Goal: Register for event/course

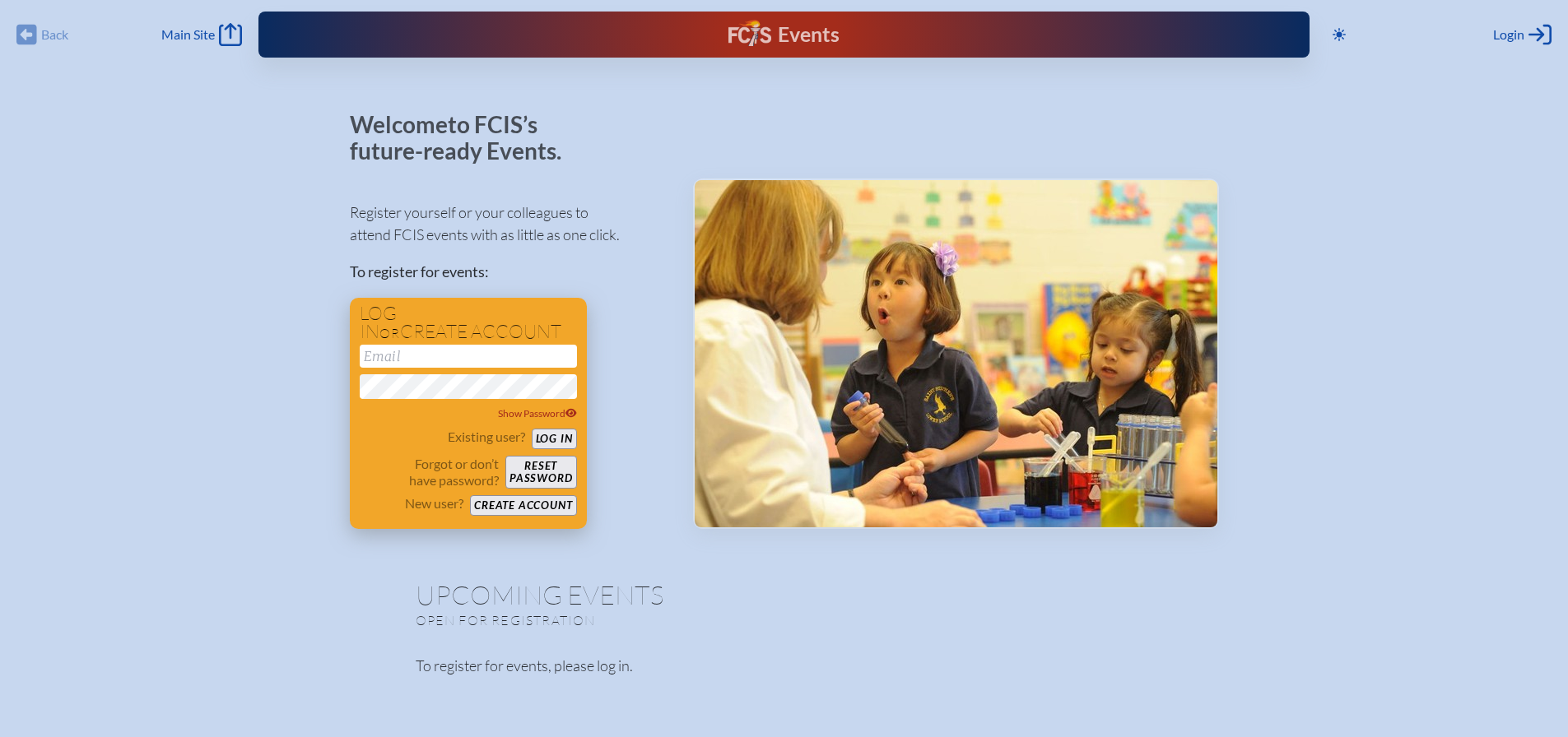
click at [392, 358] on input "email" at bounding box center [469, 356] width 218 height 23
type input "[EMAIL_ADDRESS][DOMAIN_NAME]"
click at [566, 438] on button "Log in" at bounding box center [554, 439] width 46 height 20
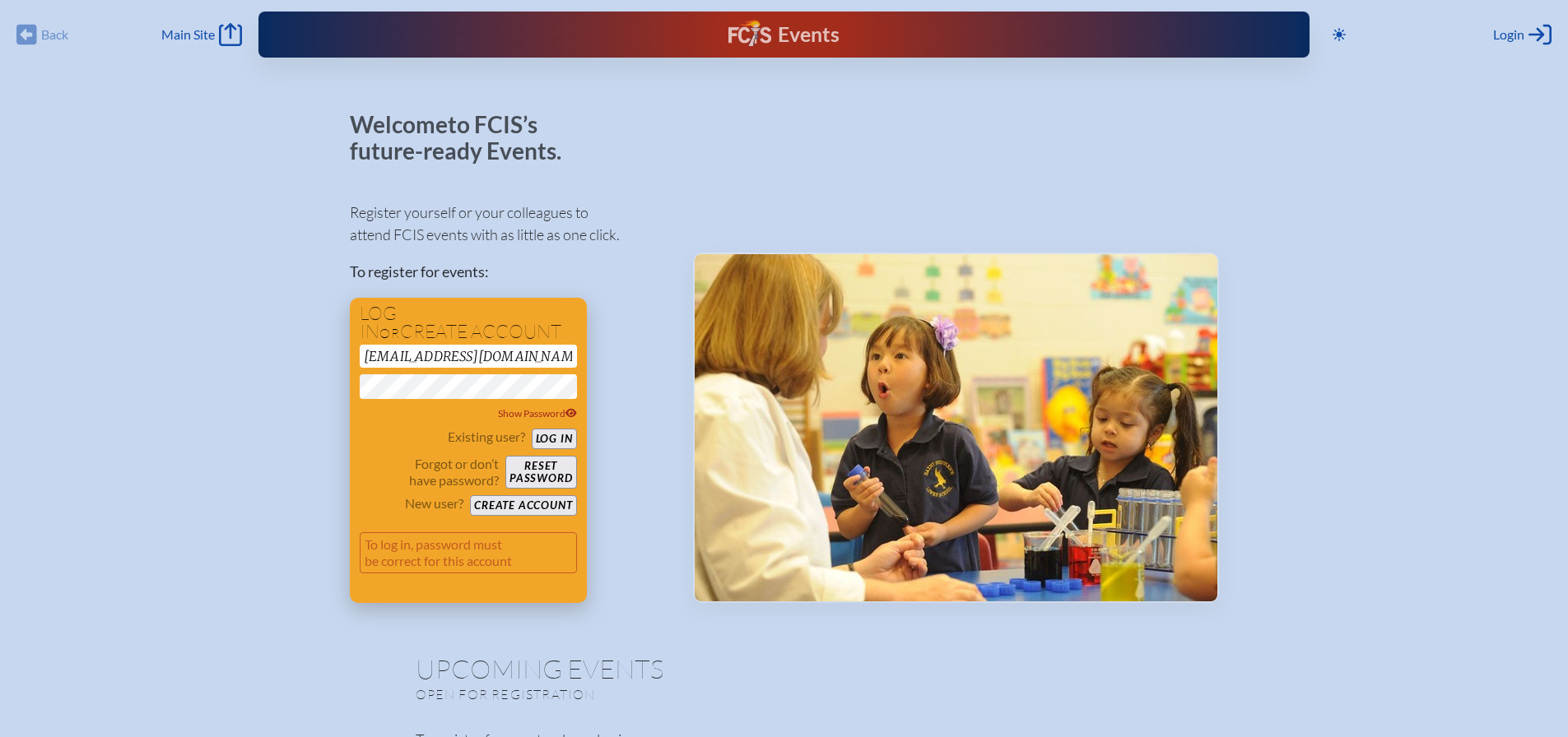
click at [512, 504] on button "Create account" at bounding box center [523, 506] width 106 height 20
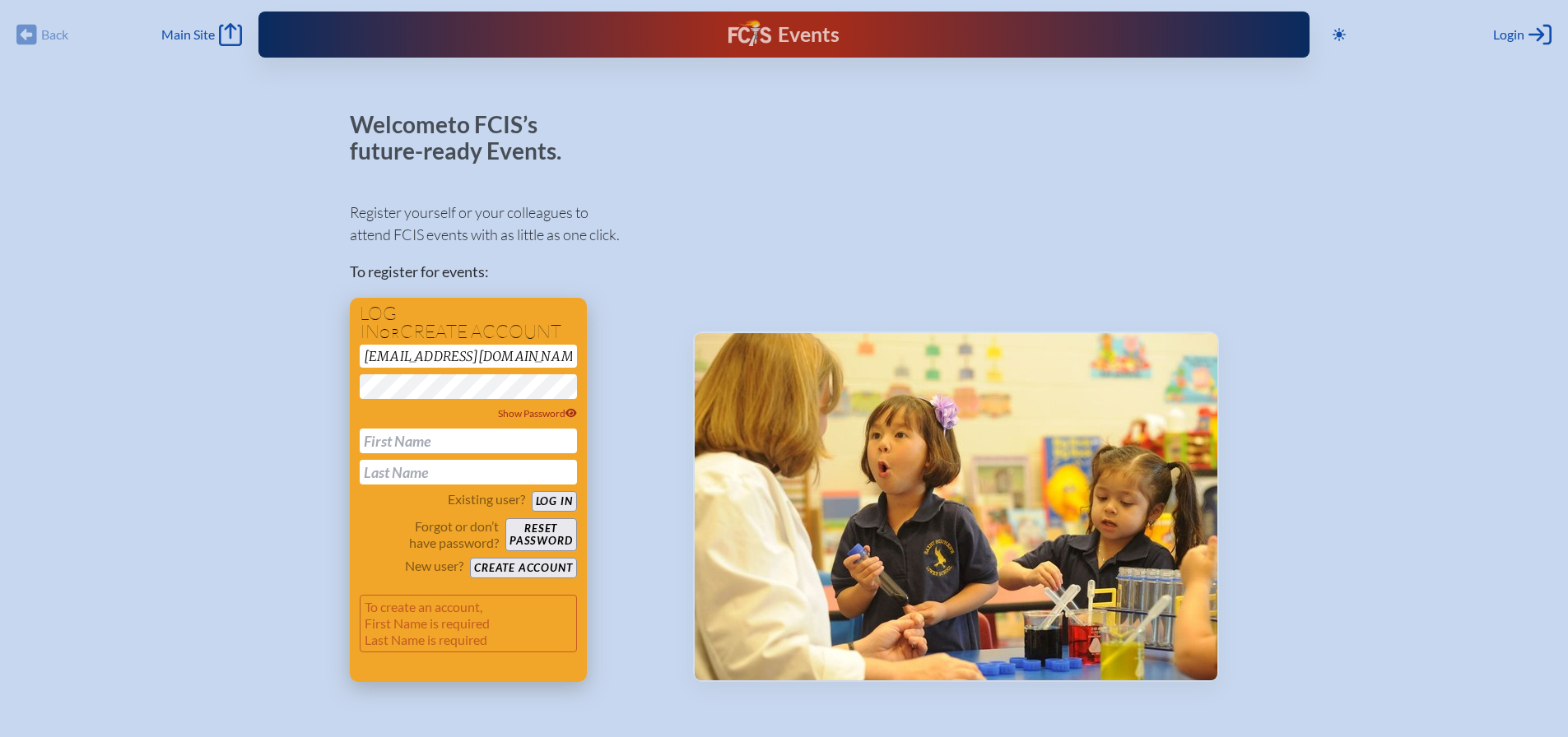
click at [385, 439] on input "text" at bounding box center [469, 441] width 218 height 25
type input "Marrie"
type input "[PERSON_NAME]"
click at [544, 569] on button "Create account" at bounding box center [523, 568] width 106 height 20
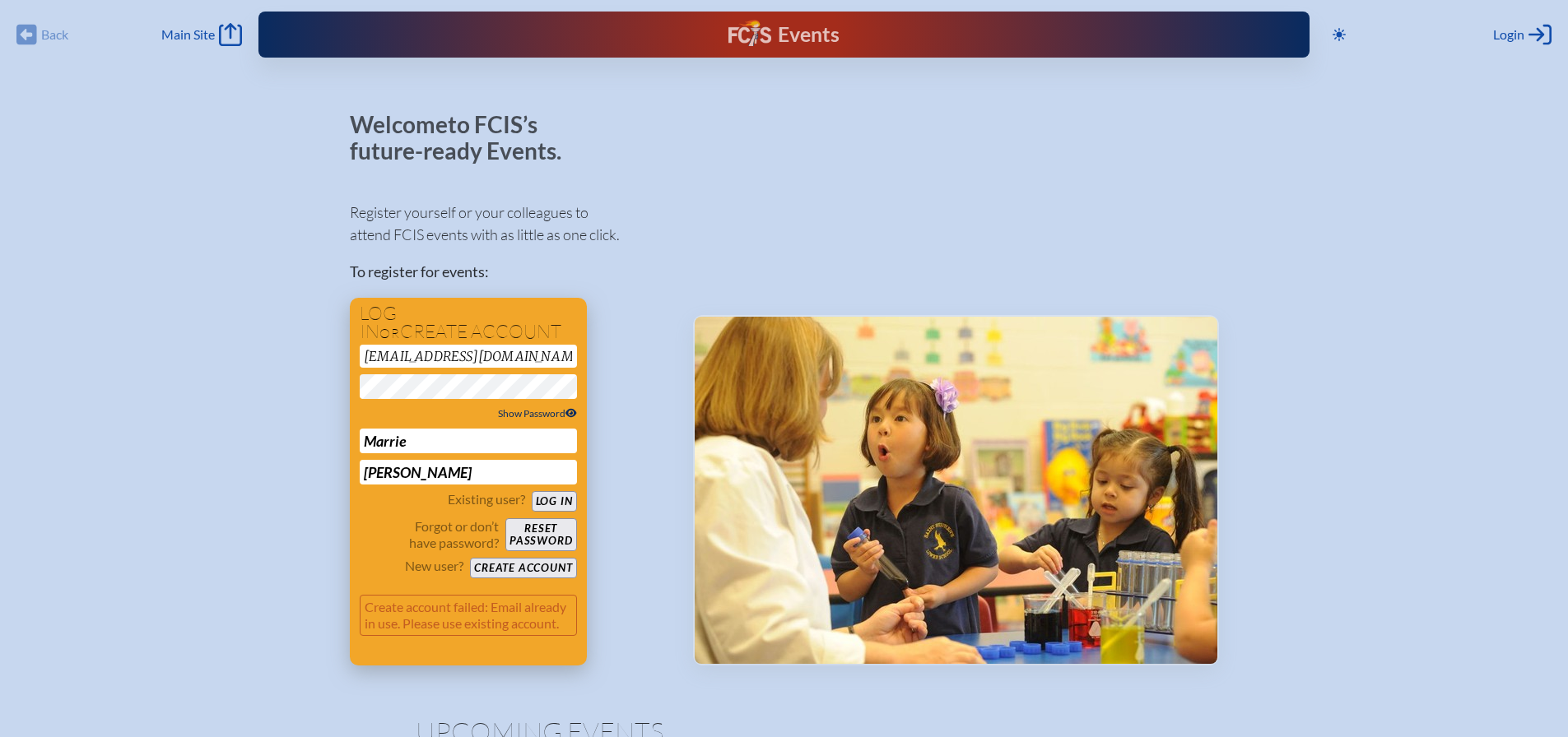
click at [576, 412] on icon at bounding box center [571, 413] width 11 height 10
click at [554, 495] on button "Log in" at bounding box center [554, 501] width 46 height 20
click at [553, 504] on button "Log in" at bounding box center [554, 501] width 46 height 20
click at [535, 532] on button "Reset password" at bounding box center [540, 534] width 71 height 33
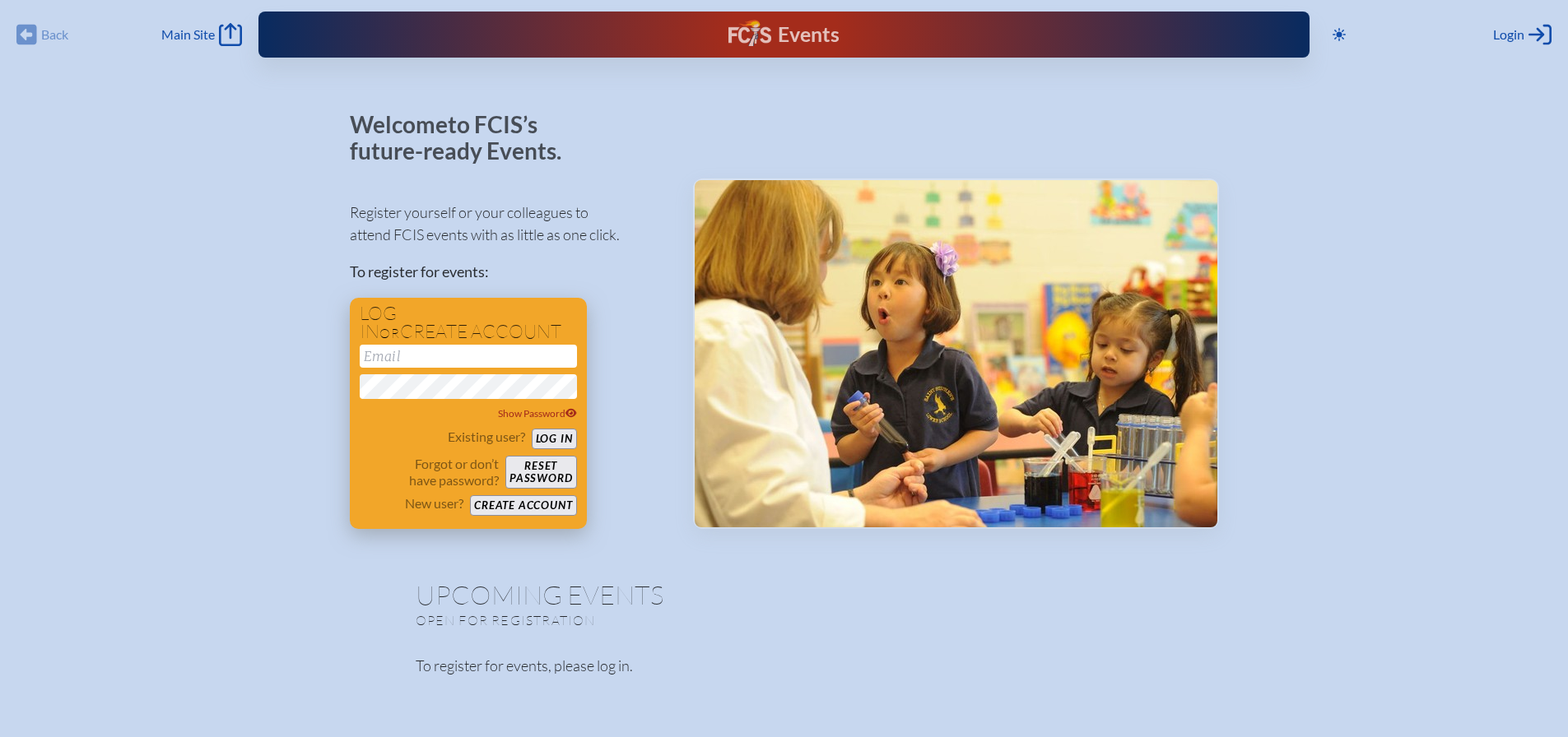
click at [391, 357] on input "email" at bounding box center [469, 356] width 218 height 23
type input "[EMAIL_ADDRESS][DOMAIN_NAME]"
click at [551, 437] on button "Log in" at bounding box center [554, 439] width 46 height 20
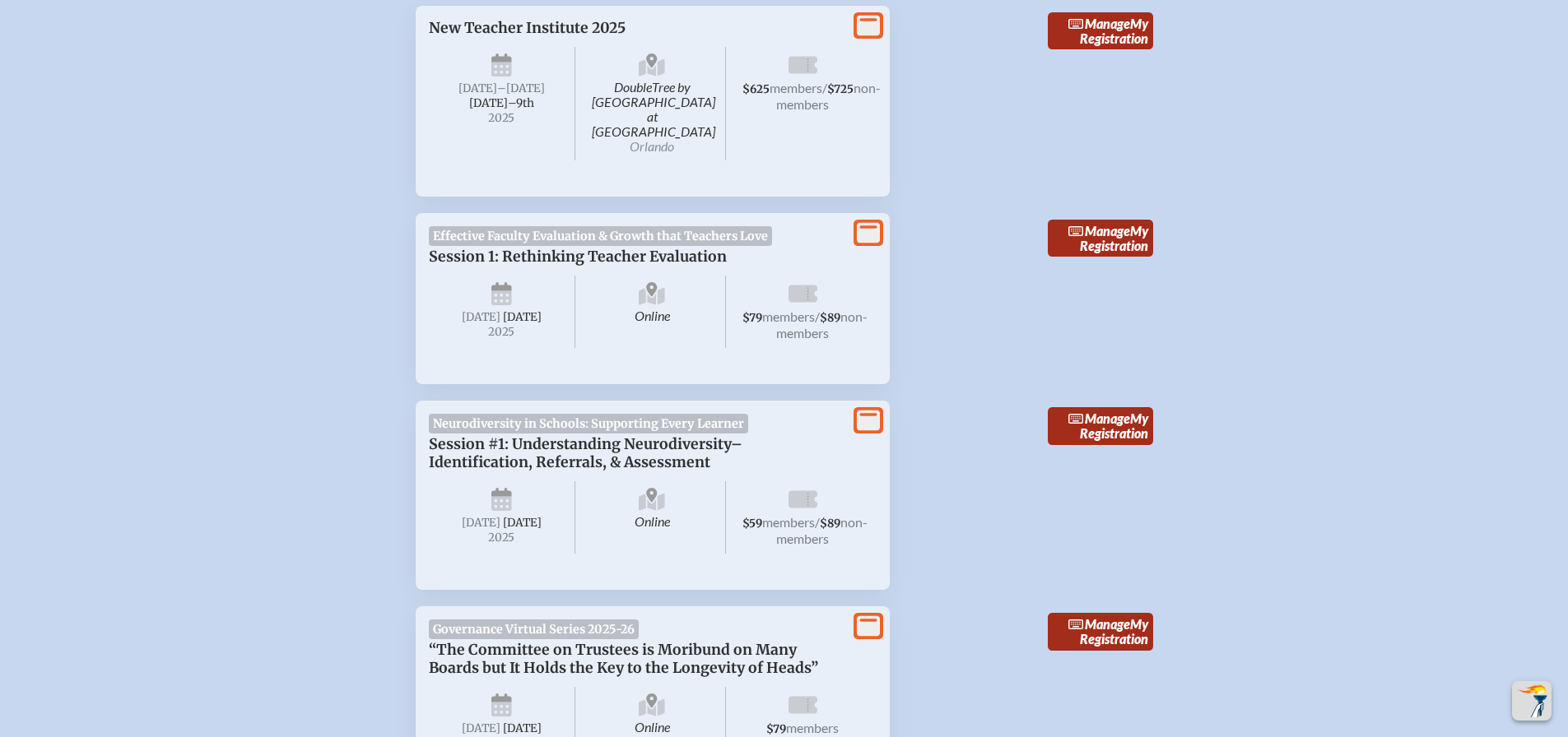
scroll to position [494, 0]
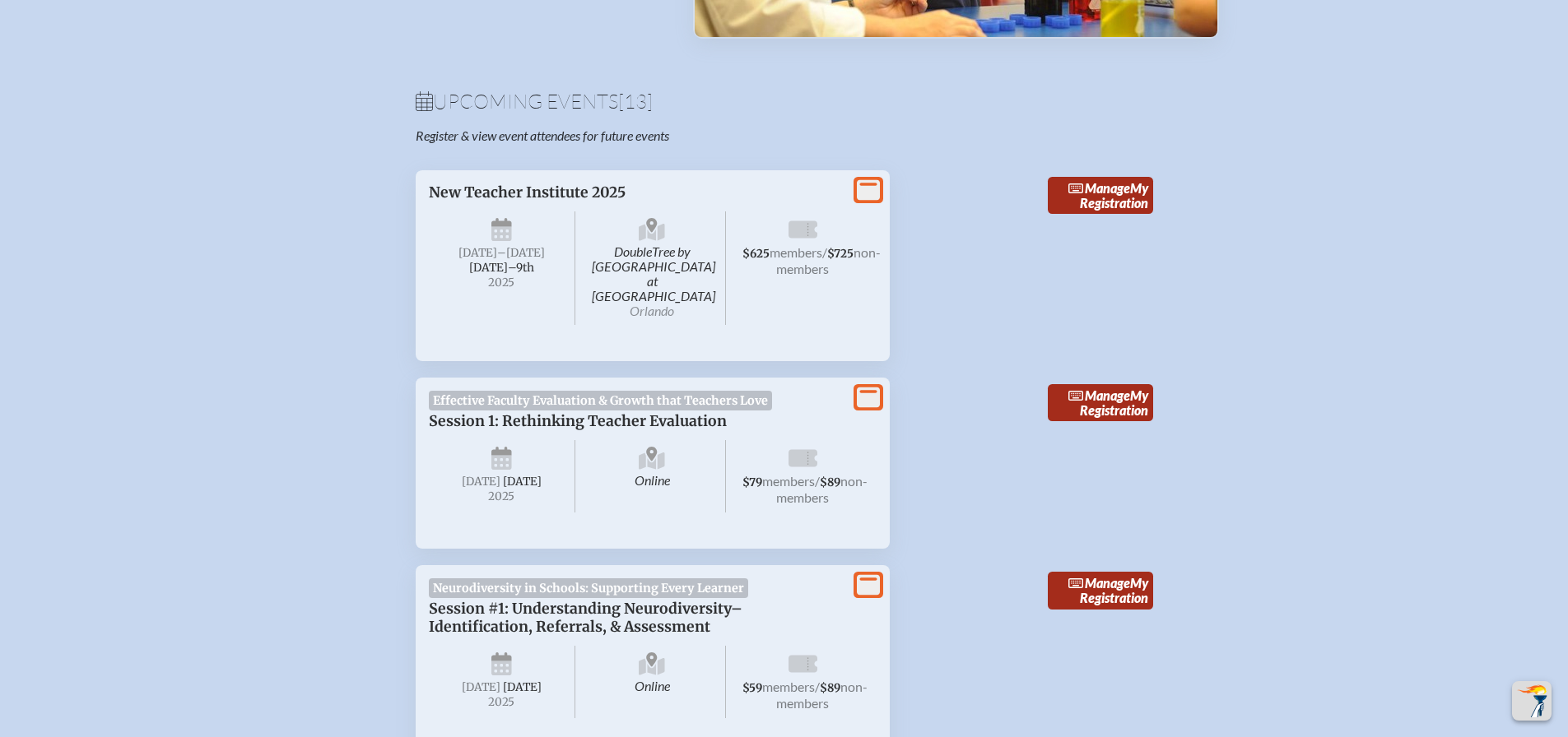
click at [871, 386] on icon "View More" at bounding box center [868, 397] width 23 height 23
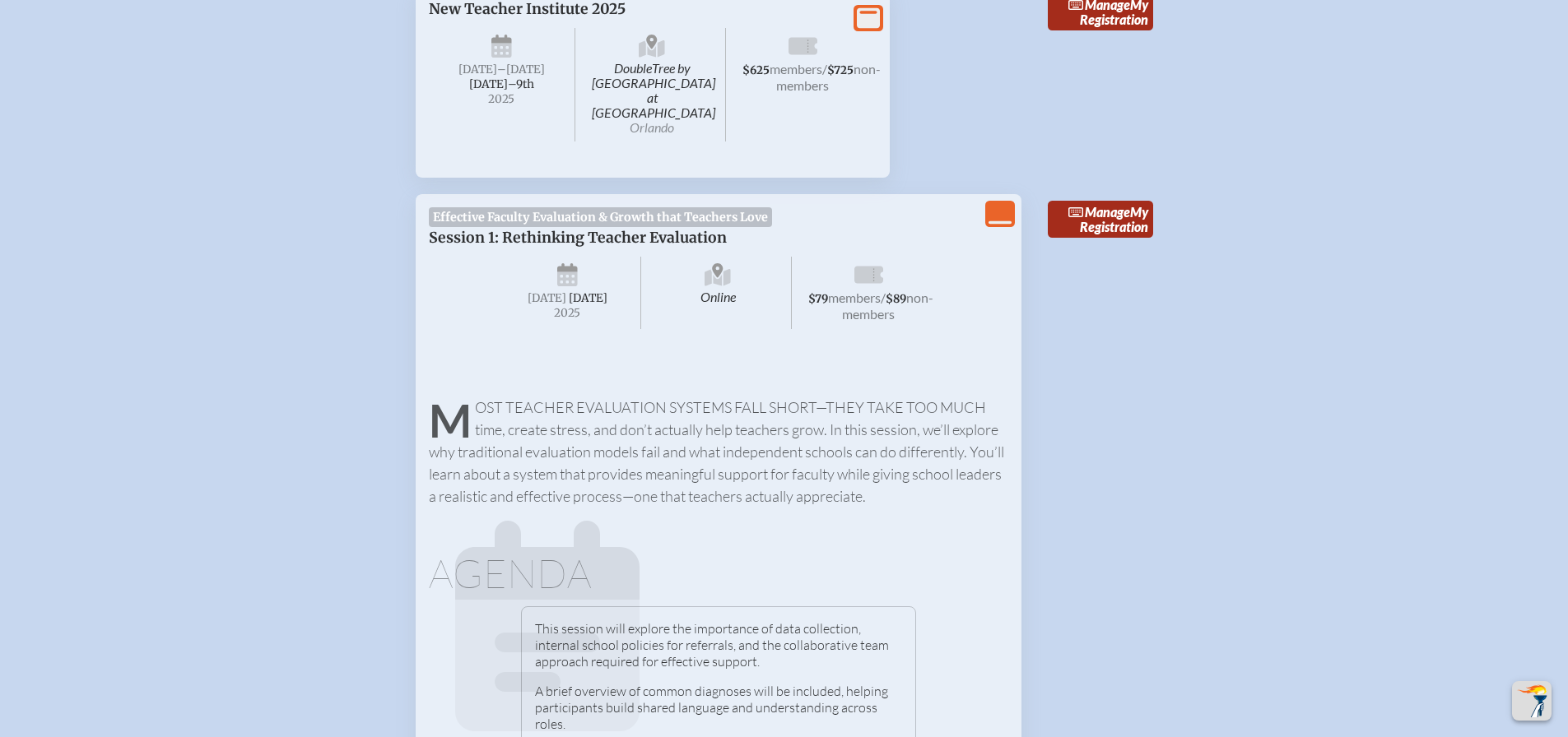
scroll to position [658, 0]
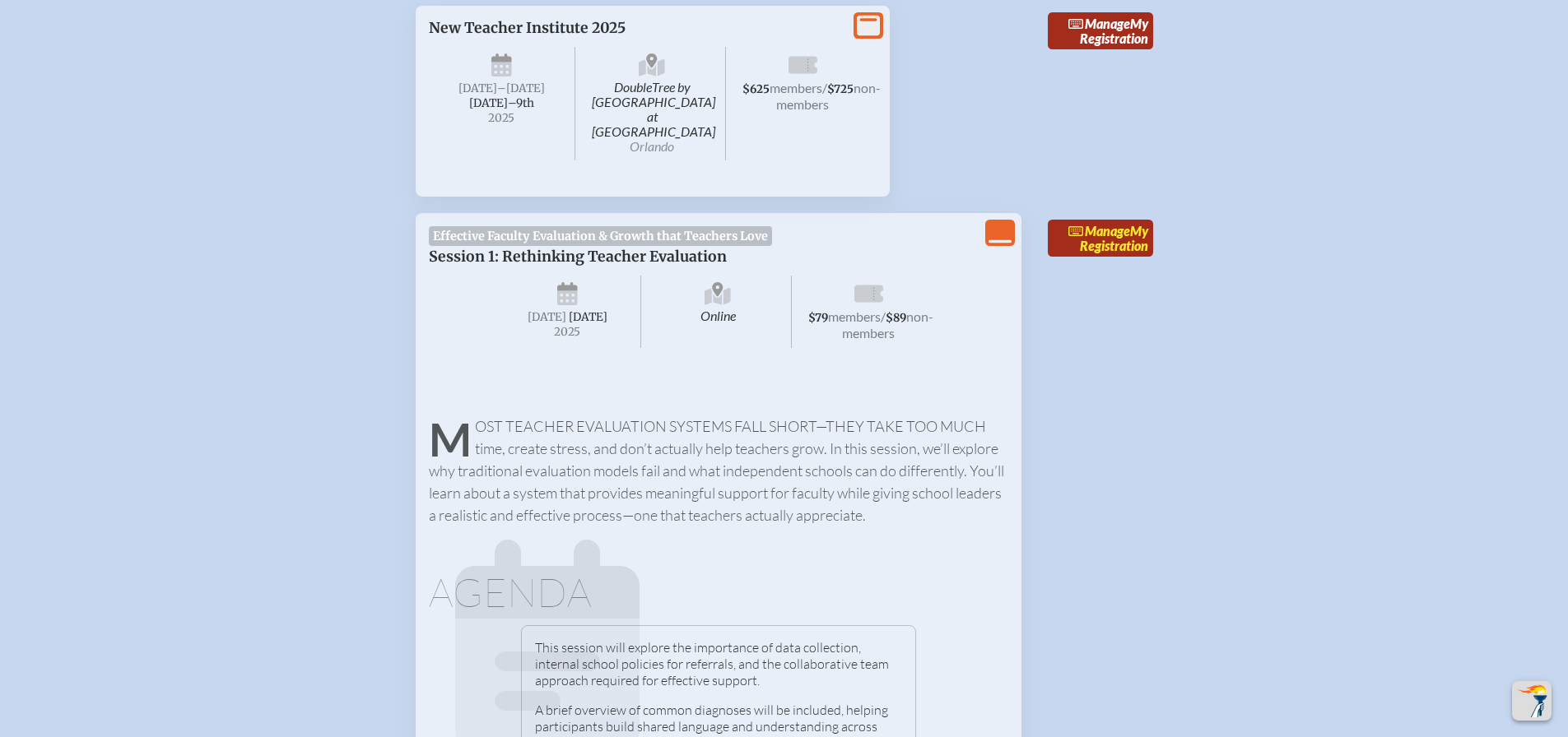
click at [1106, 228] on link "Manage My Registration" at bounding box center [1100, 238] width 105 height 38
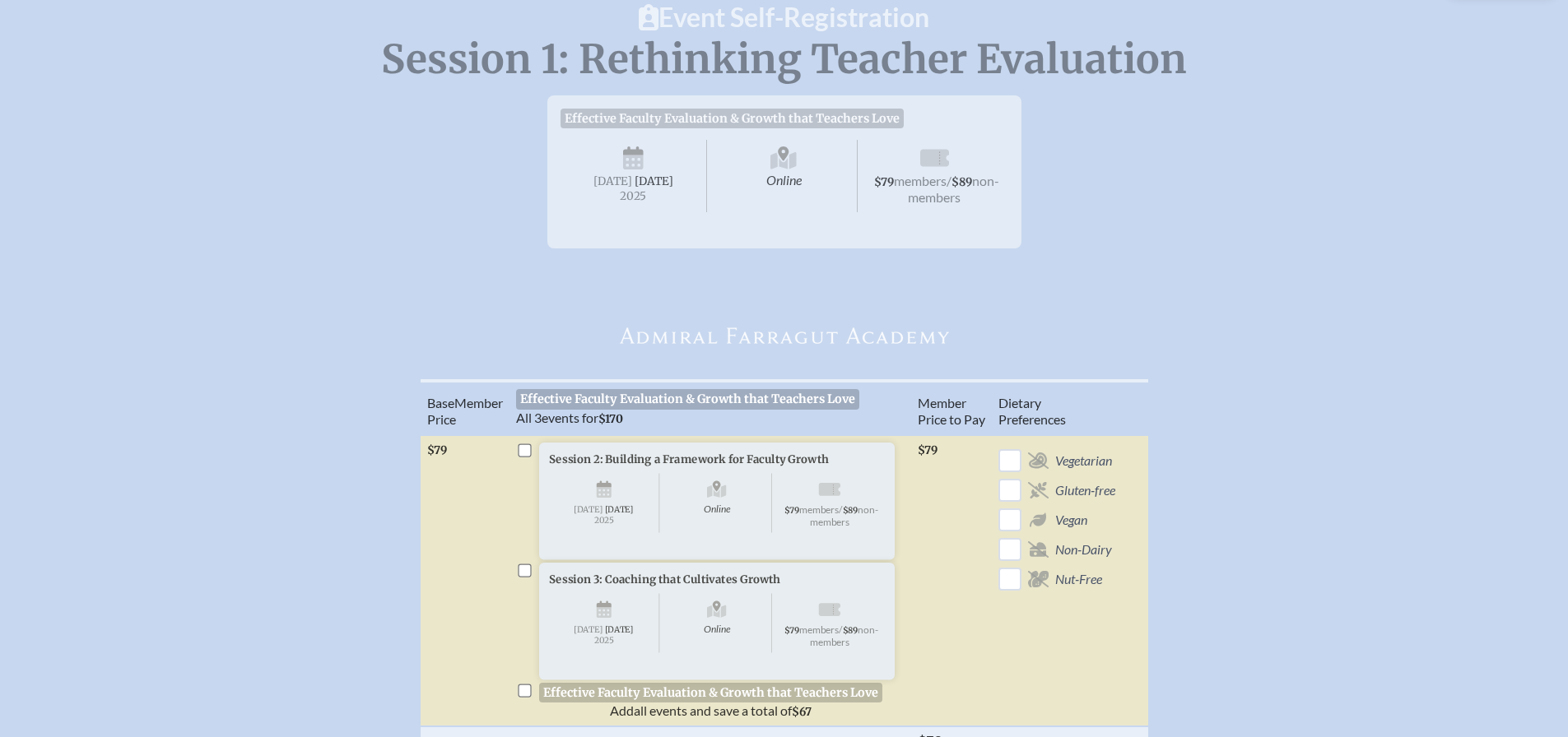
scroll to position [82, 0]
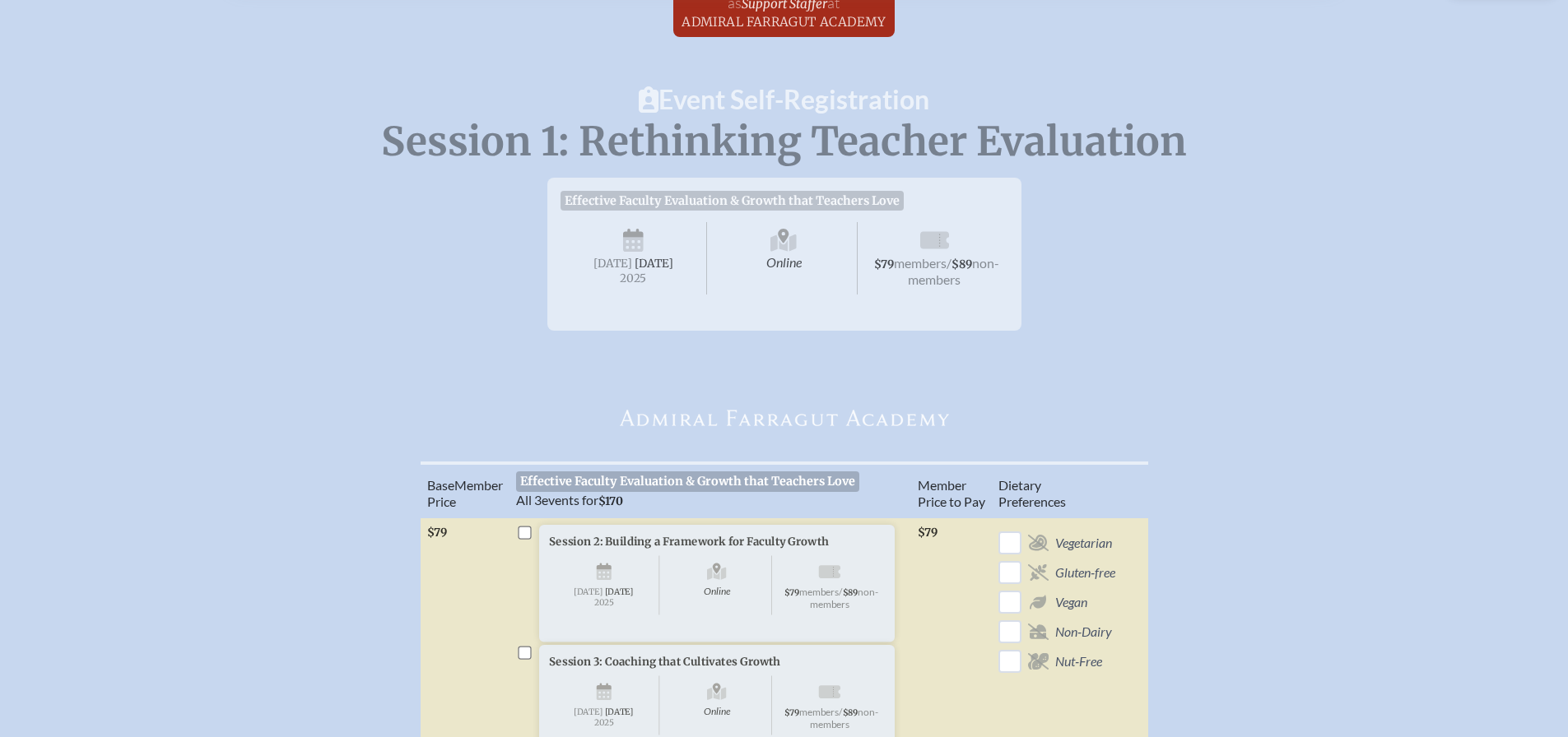
click at [521, 539] on input "checkbox" at bounding box center [525, 532] width 13 height 13
checkbox input "true"
click at [520, 659] on input "checkbox" at bounding box center [525, 652] width 13 height 13
checkbox input "true"
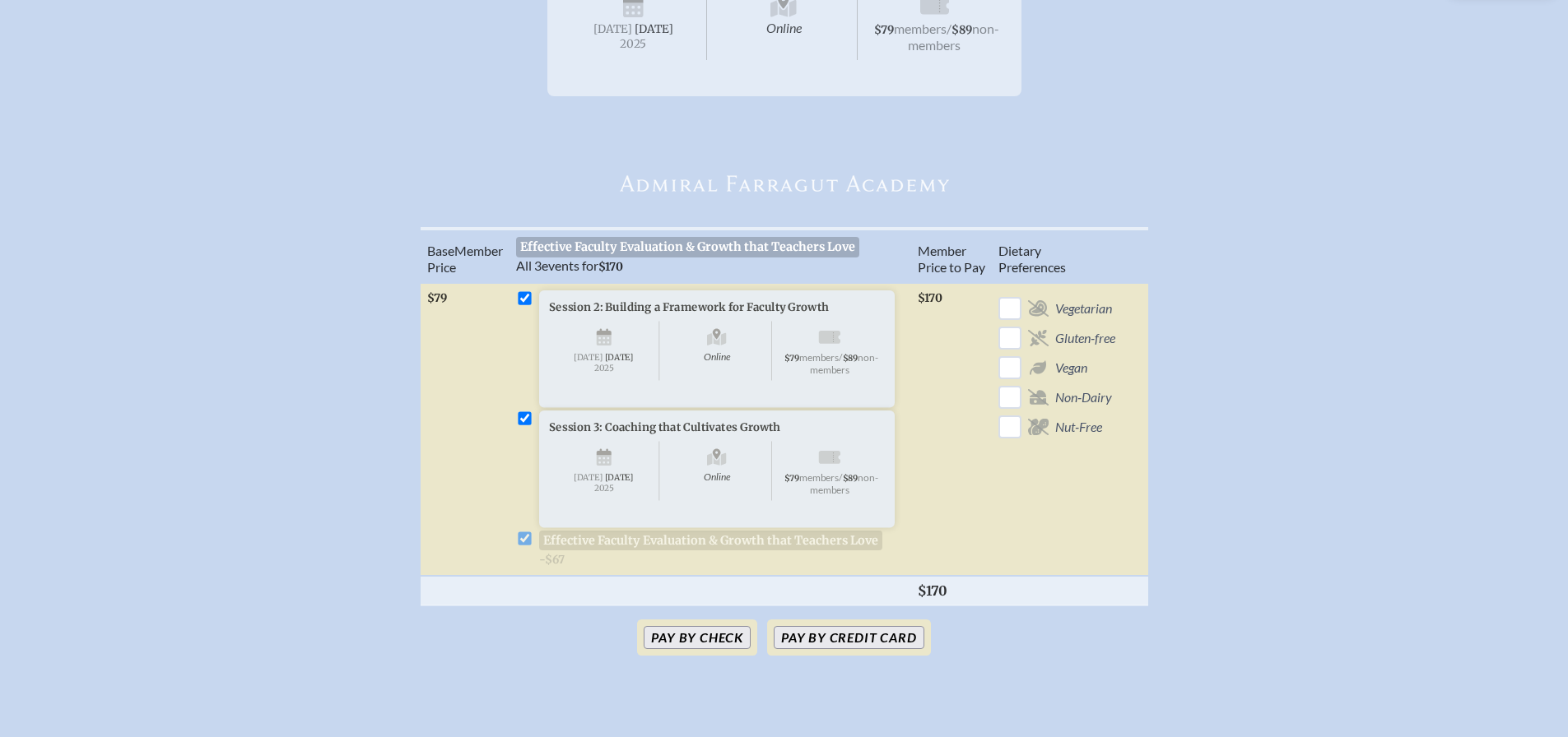
scroll to position [329, 0]
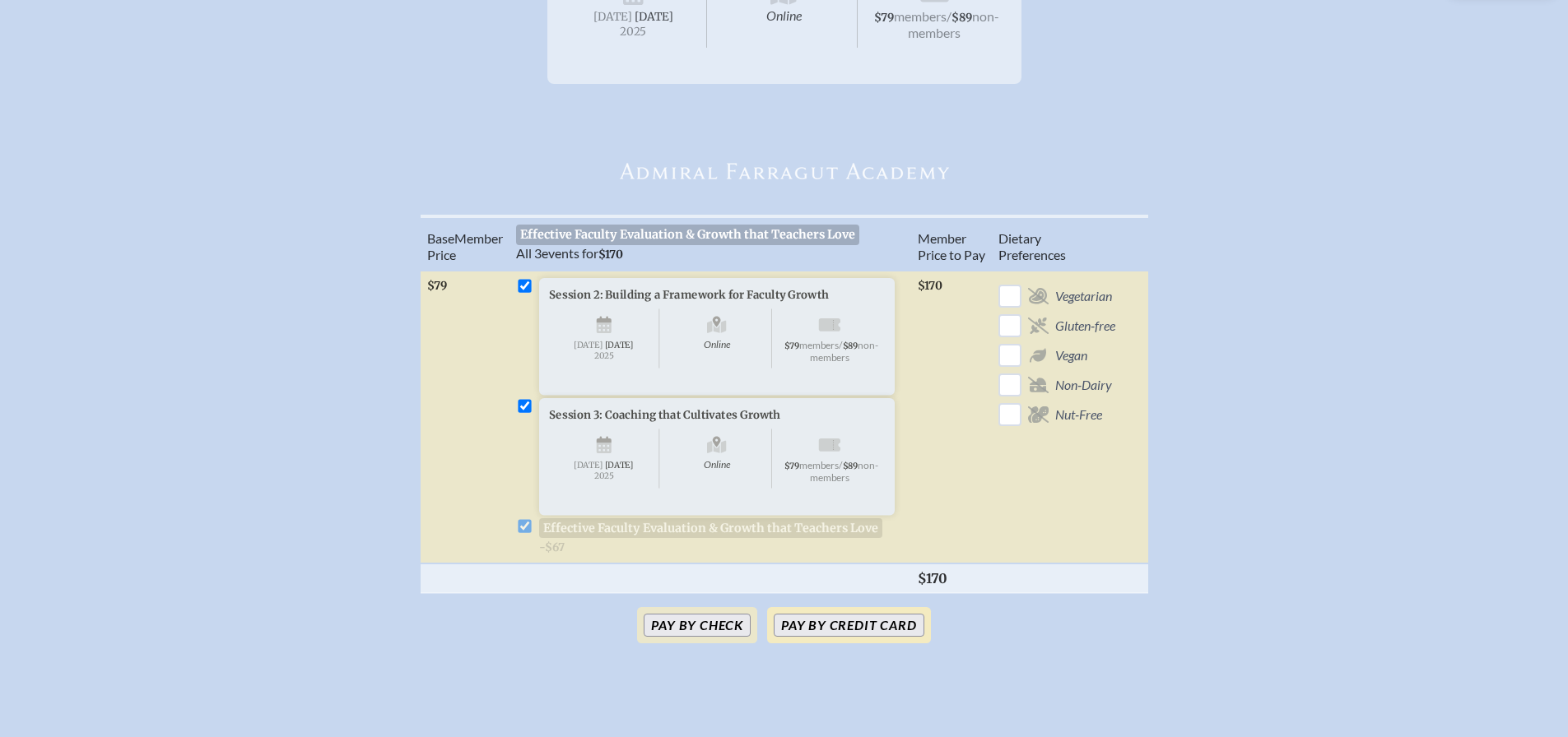
click at [833, 637] on button "Pay by Credit Card" at bounding box center [848, 625] width 150 height 23
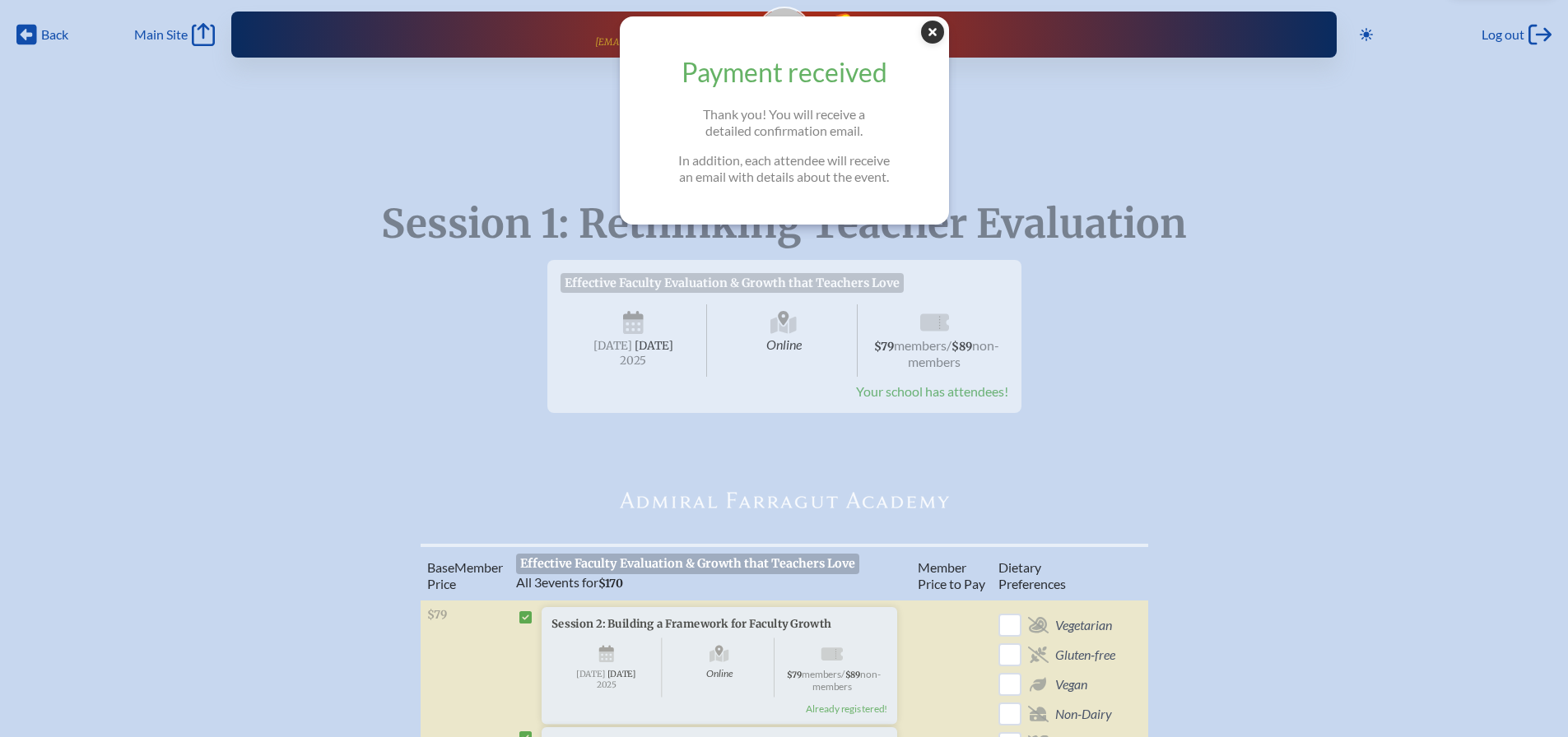
click at [940, 29] on icon at bounding box center [932, 32] width 23 height 23
